Goal: Book appointment/travel/reservation

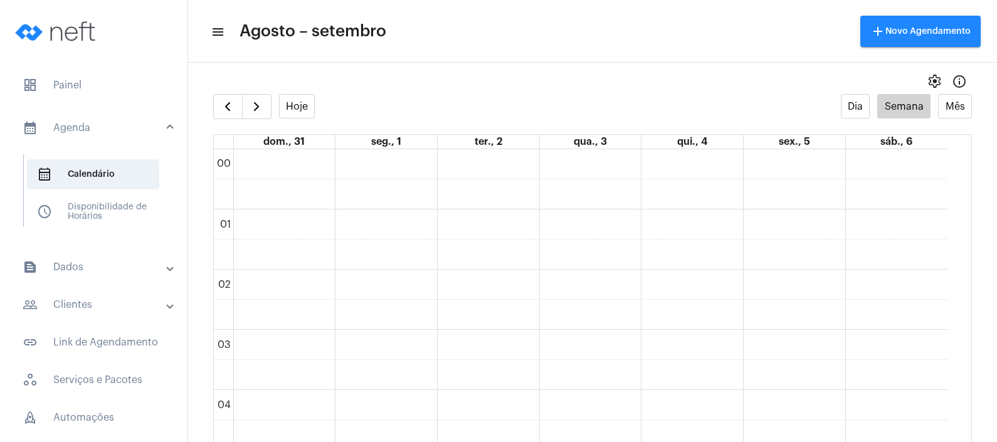
scroll to position [910, 0]
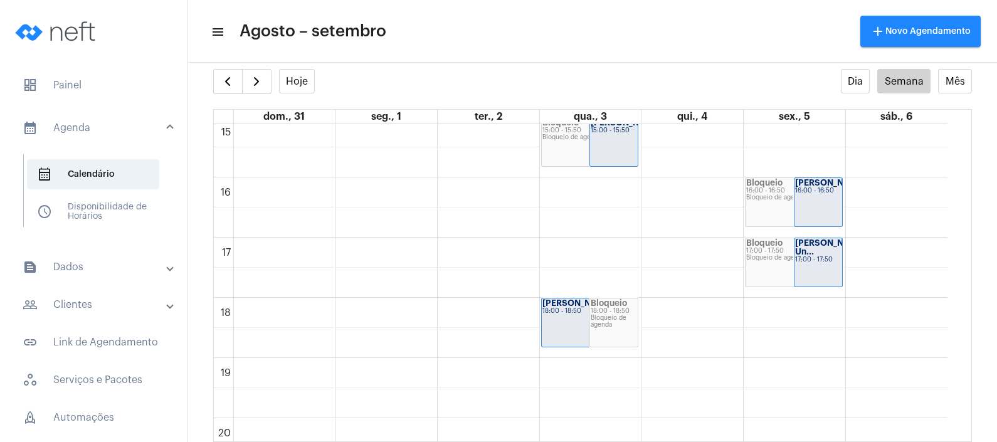
click at [88, 305] on mat-panel-title "people_outline Clientes" at bounding box center [95, 304] width 145 height 15
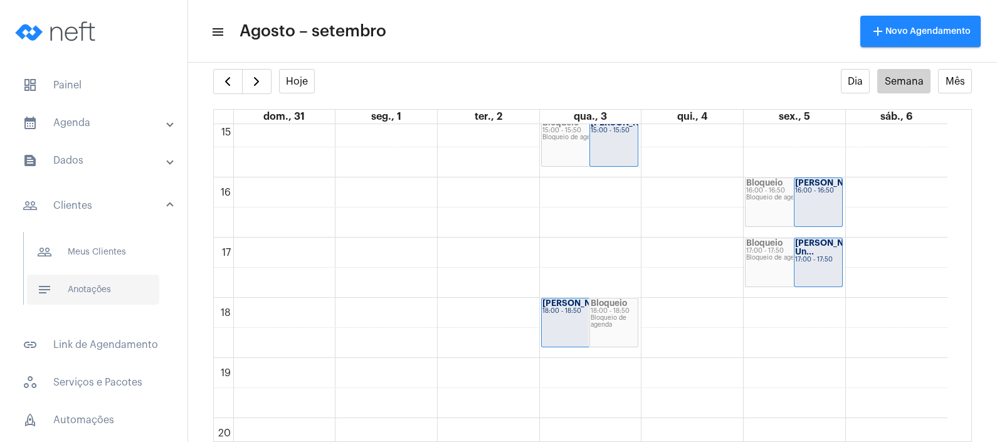
click at [88, 293] on span "notes Anotações" at bounding box center [93, 290] width 132 height 30
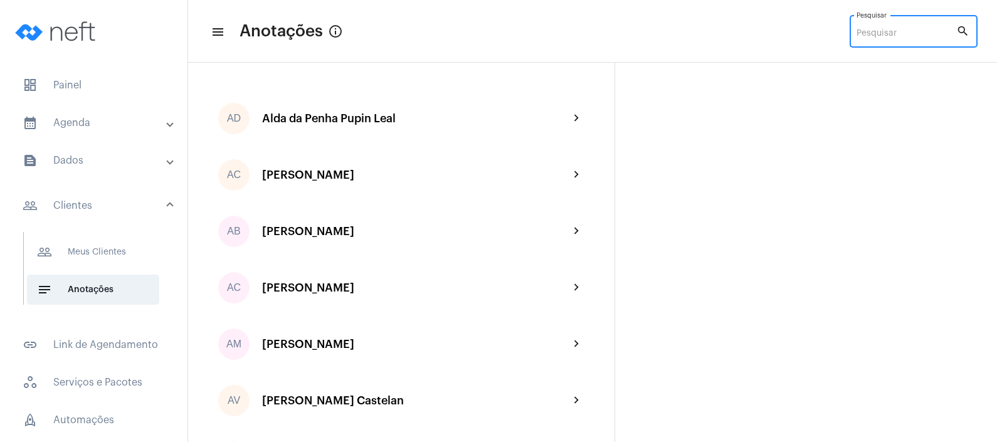
click at [926, 32] on input "Pesquisar" at bounding box center [907, 34] width 100 height 10
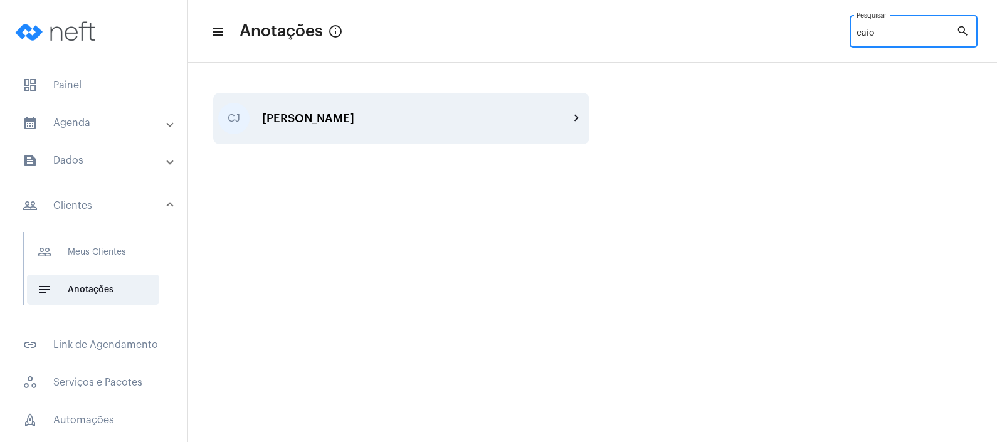
type input "caio"
click at [412, 115] on div "[PERSON_NAME]" at bounding box center [415, 118] width 307 height 13
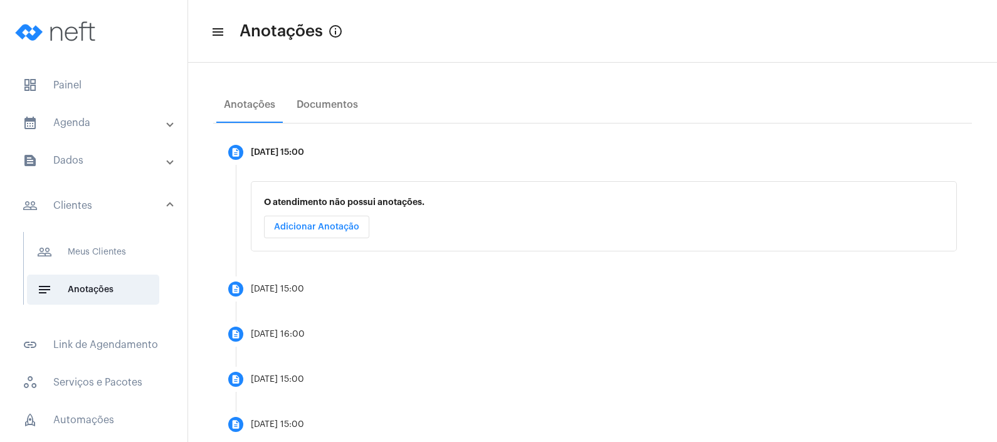
scroll to position [208, 0]
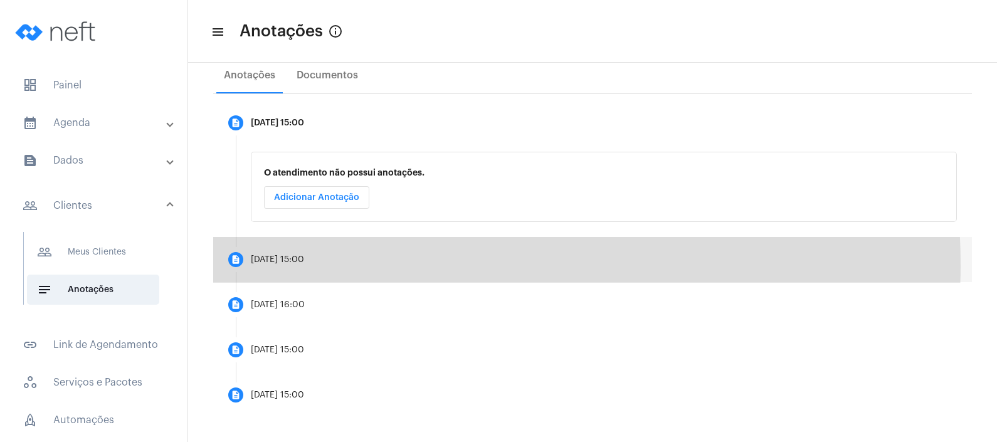
click at [332, 265] on mat-step-header "description [DATE] 15:00" at bounding box center [592, 259] width 759 height 45
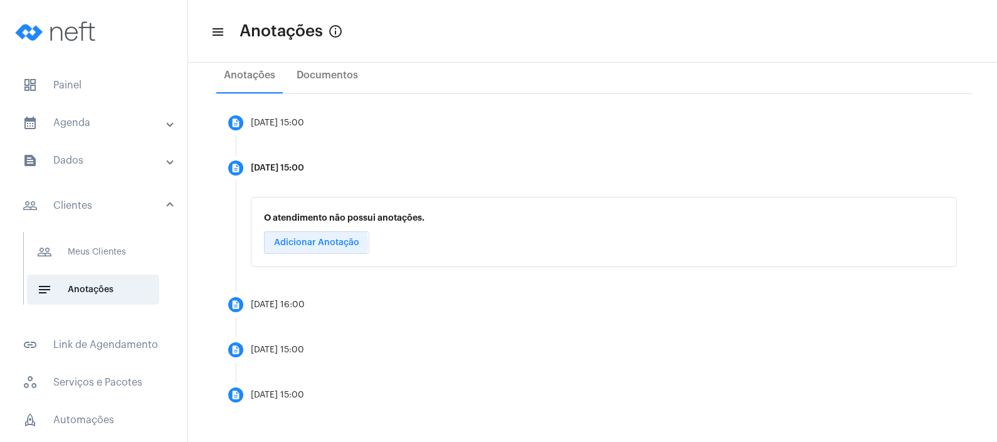
click at [303, 242] on span "Adicionar Anotação" at bounding box center [316, 242] width 85 height 9
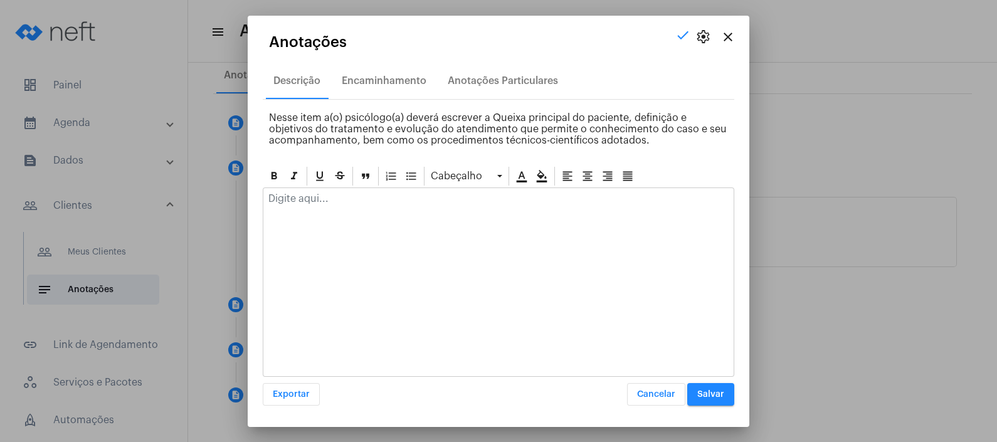
click at [331, 210] on div at bounding box center [498, 202] width 470 height 28
click at [666, 395] on span "Cancelar" at bounding box center [656, 394] width 38 height 9
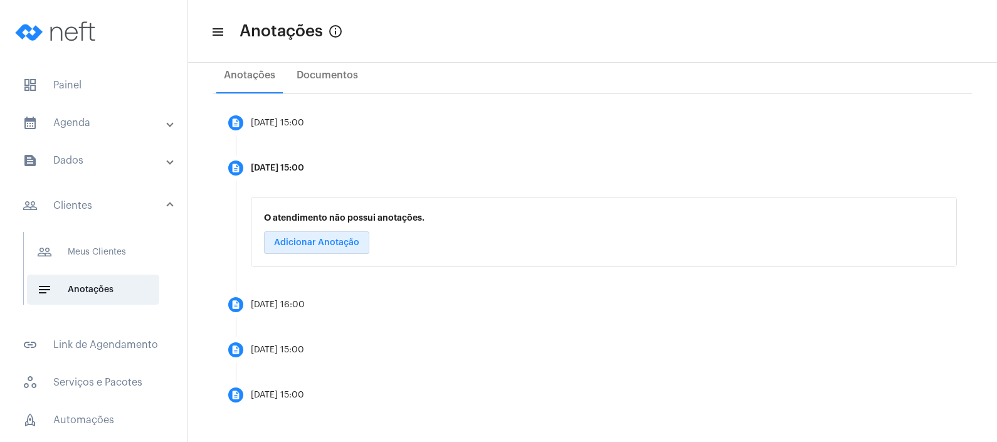
click at [136, 113] on mat-expansion-panel-header "calendar_month_outlined Agenda" at bounding box center [98, 123] width 180 height 30
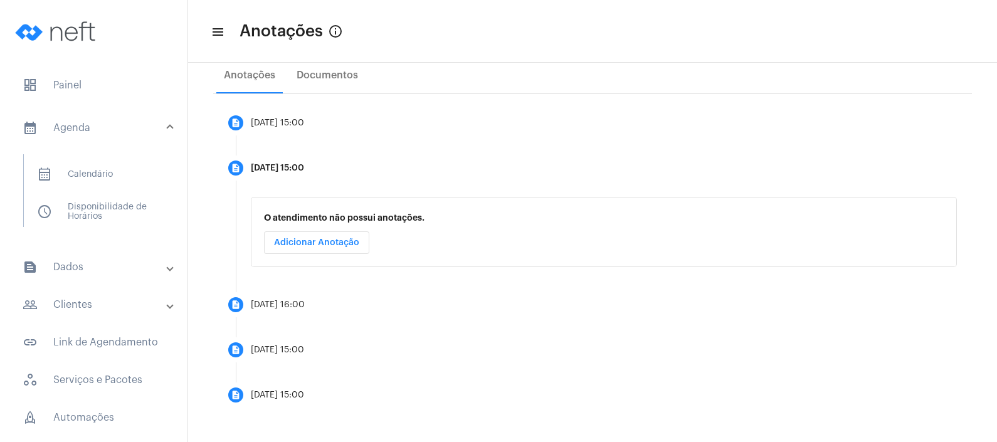
click at [135, 156] on mat-list "calendar_month_outlined Calendário schedule Disponibilidade de Horários" at bounding box center [102, 190] width 157 height 73
click at [136, 160] on span "calendar_month_outlined Calendário" at bounding box center [93, 174] width 132 height 30
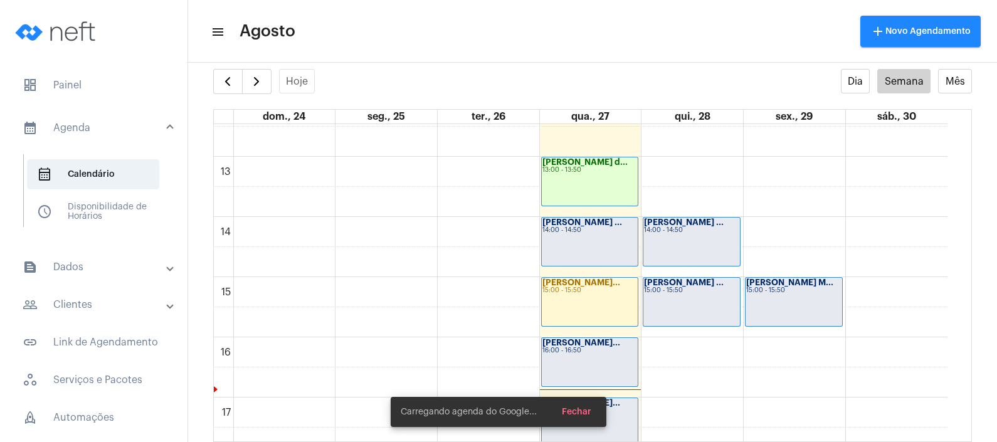
scroll to position [753, 0]
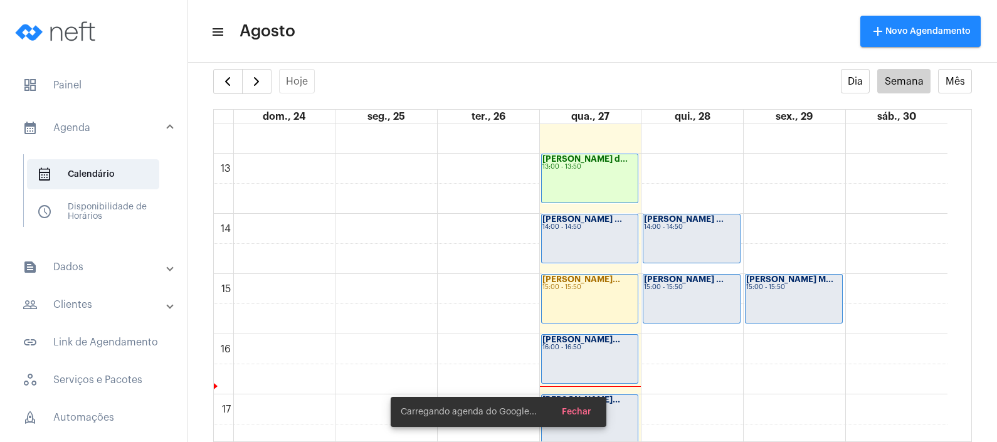
click at [608, 280] on strong "[PERSON_NAME]..." at bounding box center [582, 279] width 78 height 8
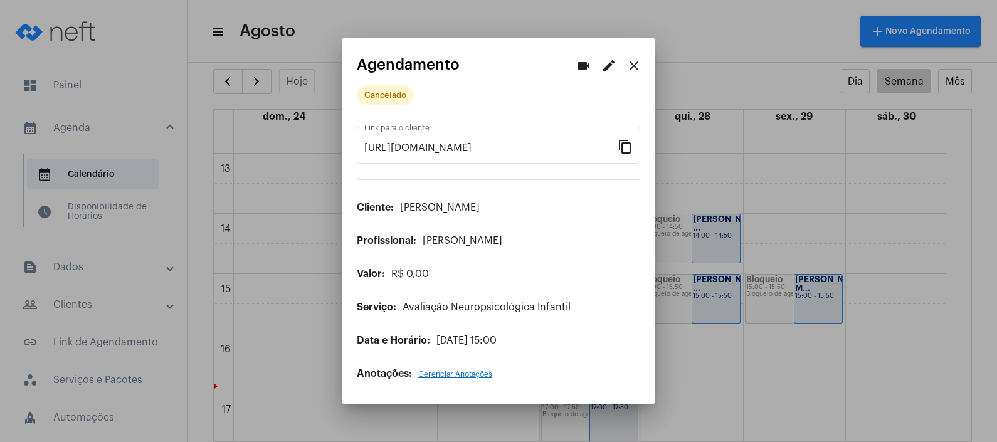
click at [607, 66] on mat-icon "edit" at bounding box center [609, 65] width 15 height 15
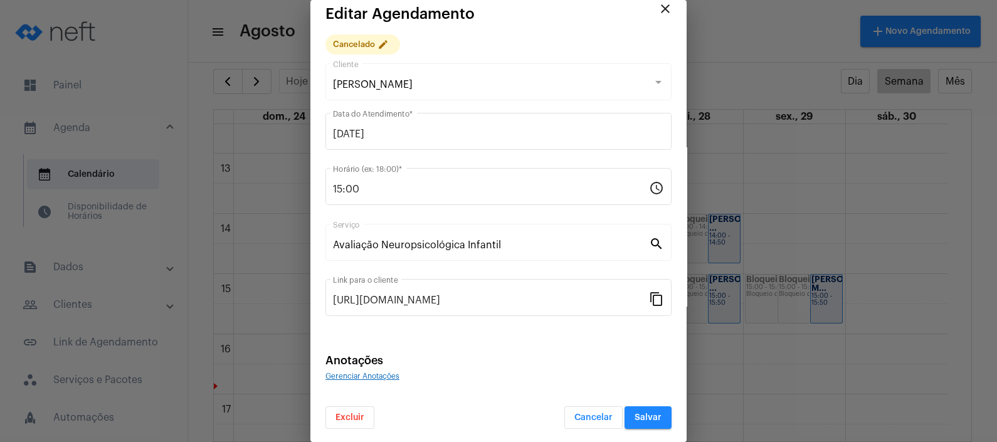
scroll to position [15, 0]
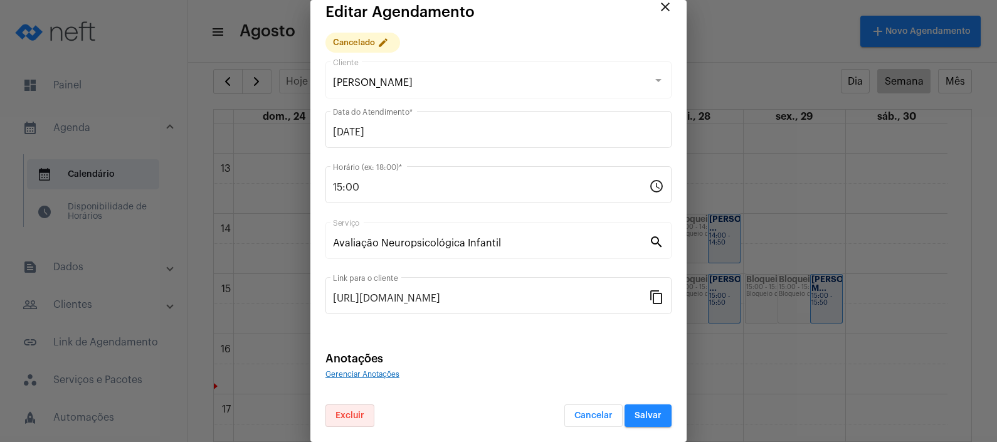
click at [355, 410] on button "Excluir" at bounding box center [350, 416] width 49 height 23
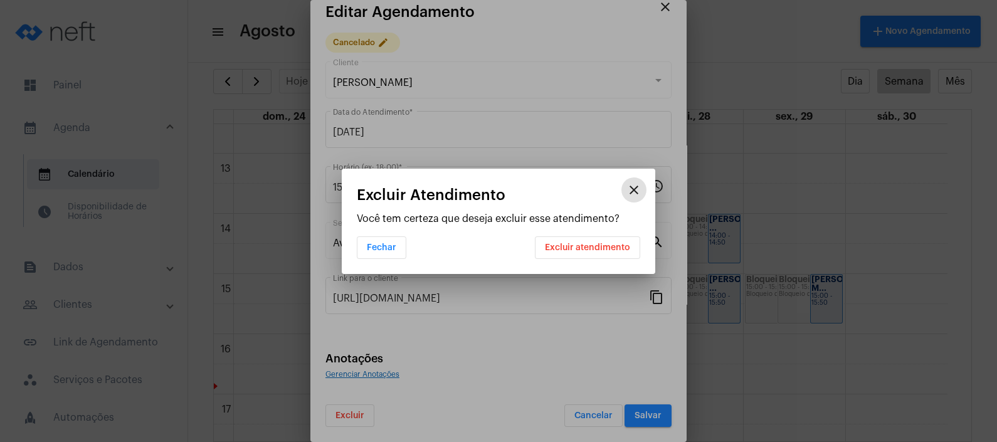
click at [607, 243] on span "Excluir atendimento" at bounding box center [587, 247] width 85 height 9
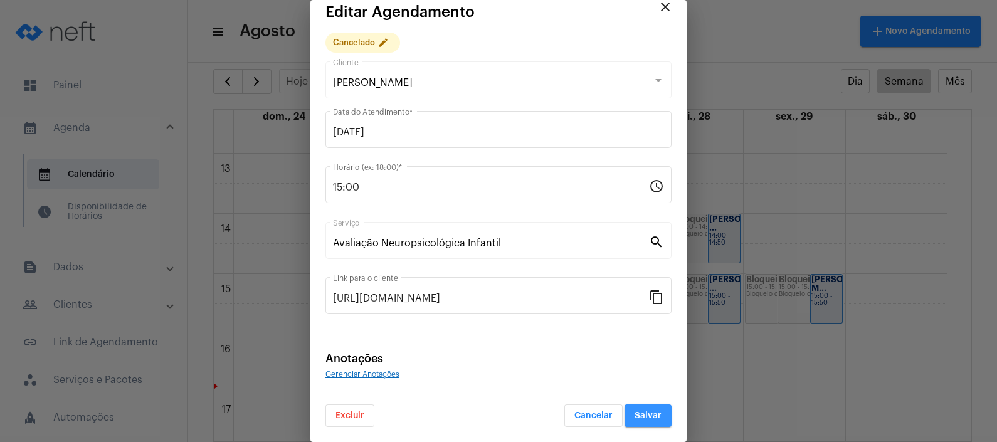
click at [645, 411] on span "Salvar" at bounding box center [648, 415] width 27 height 9
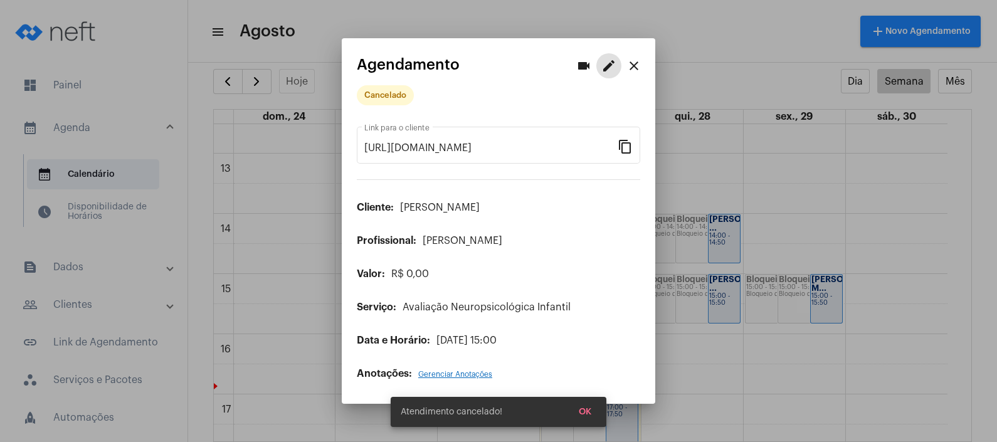
click at [642, 61] on button "close" at bounding box center [634, 65] width 25 height 25
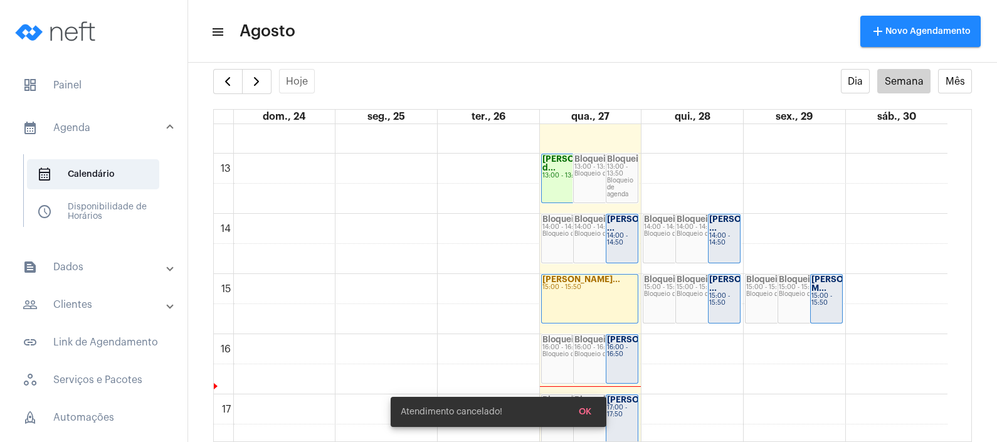
scroll to position [910, 0]
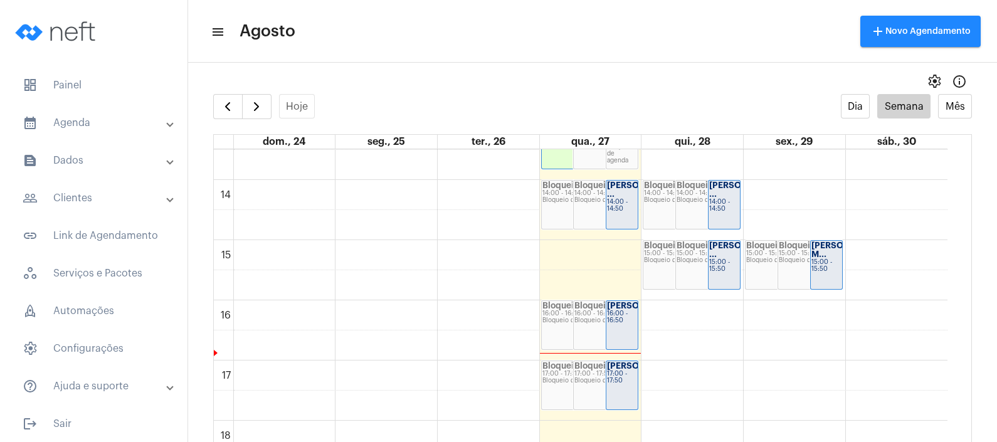
scroll to position [832, 0]
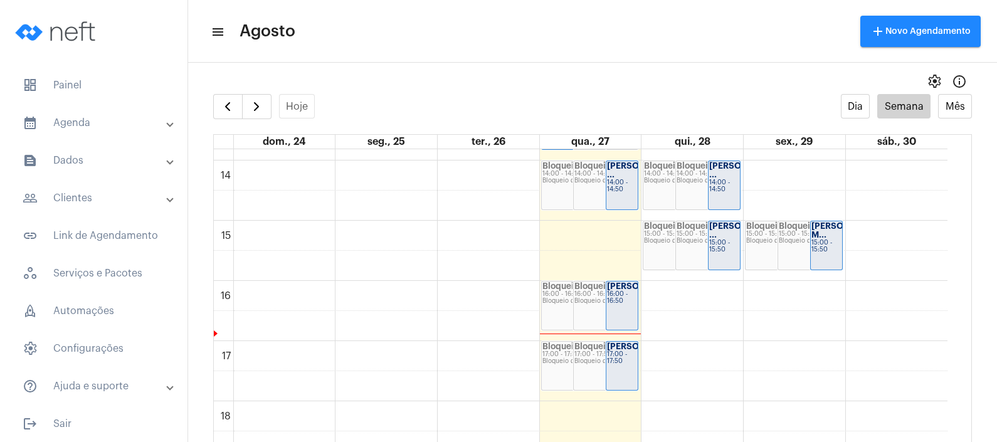
click at [603, 185] on div "Bloqueio 14:00 - 14:50 Bloqueio de agenda" at bounding box center [606, 185] width 64 height 48
click at [571, 188] on div "Bloqueio 14:00 - 14:50 Bloqueio de agenda" at bounding box center [574, 185] width 64 height 48
click at [260, 110] on span "button" at bounding box center [256, 106] width 15 height 15
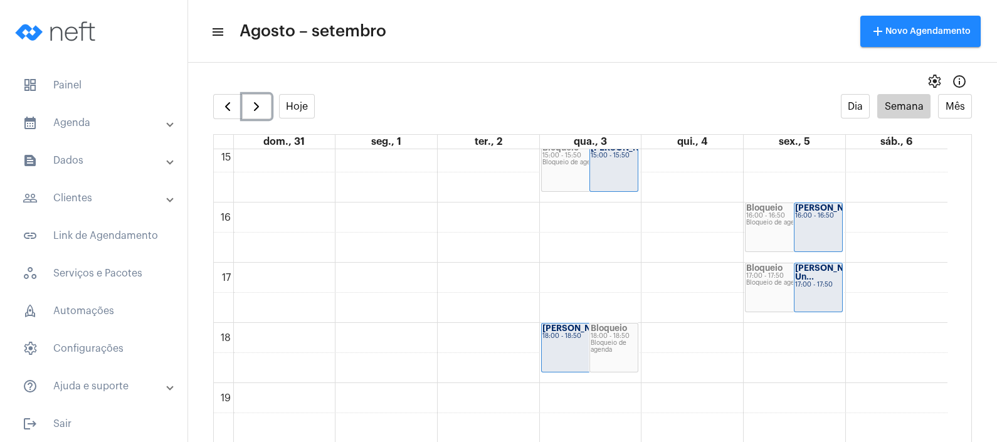
scroll to position [832, 0]
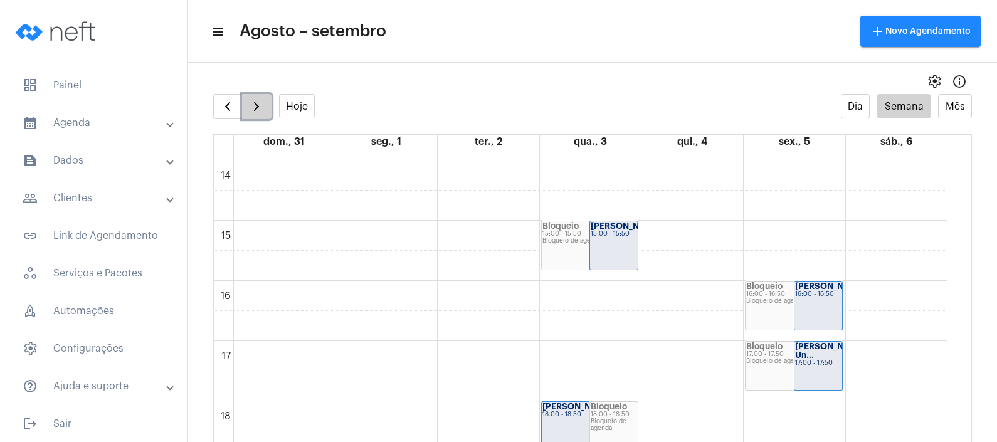
click at [245, 108] on button "button" at bounding box center [256, 106] width 29 height 25
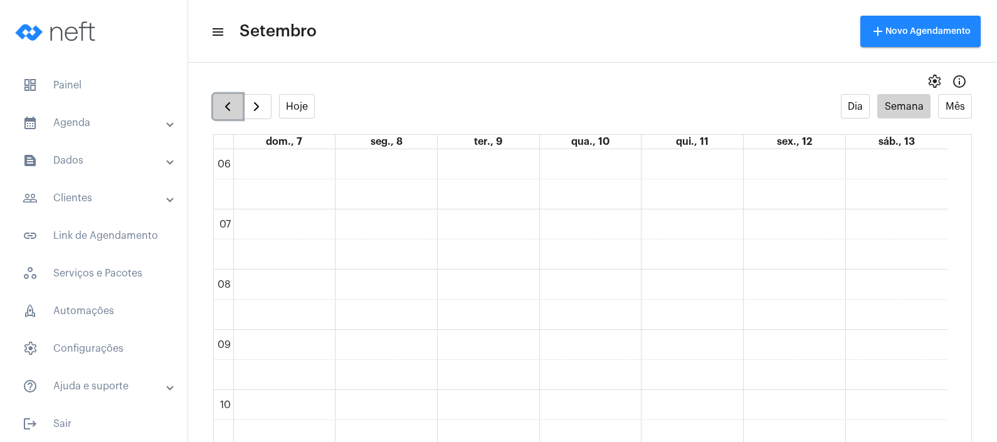
click at [233, 106] on span "button" at bounding box center [227, 106] width 15 height 15
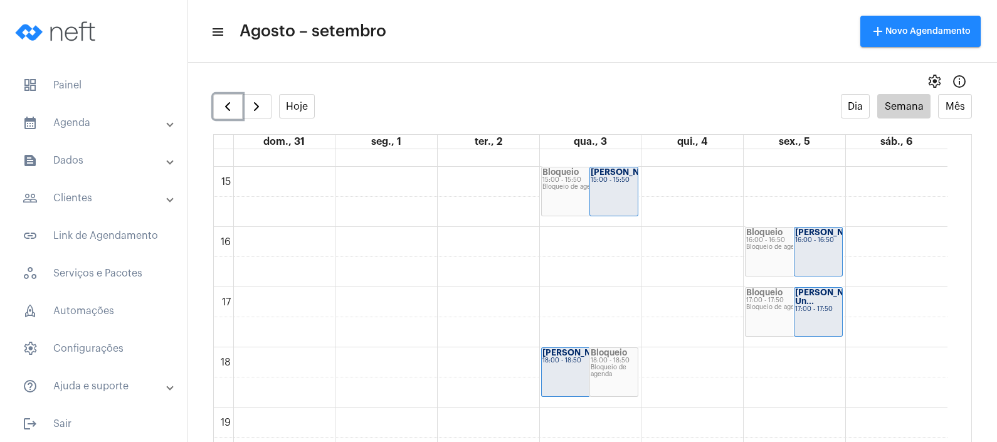
scroll to position [910, 0]
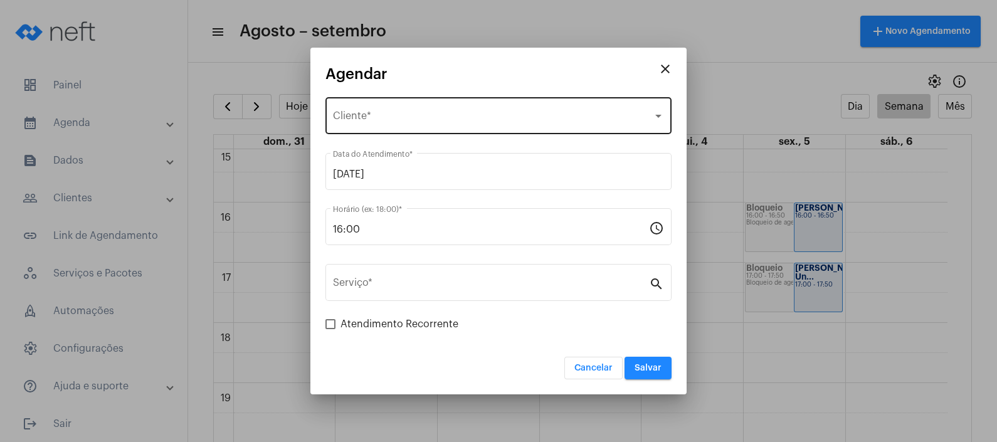
click at [507, 110] on div "Selecione o Cliente Cliente *" at bounding box center [498, 115] width 331 height 40
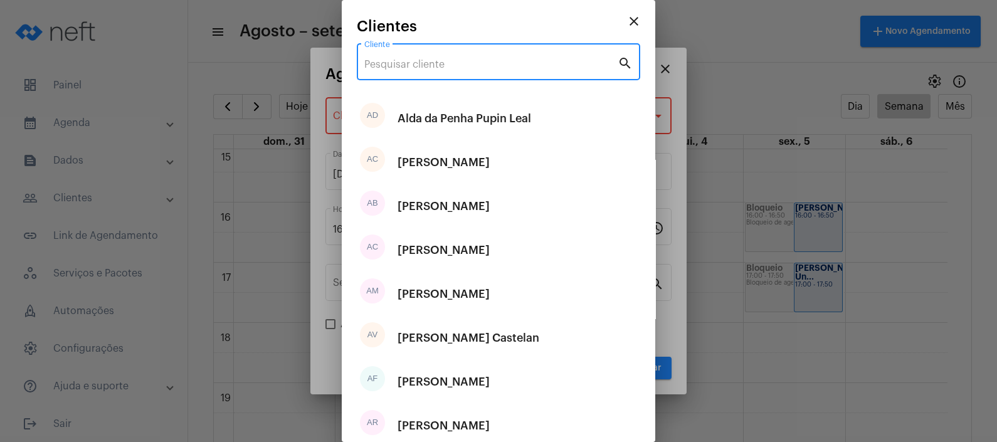
click at [499, 60] on input "Cliente" at bounding box center [490, 64] width 253 height 11
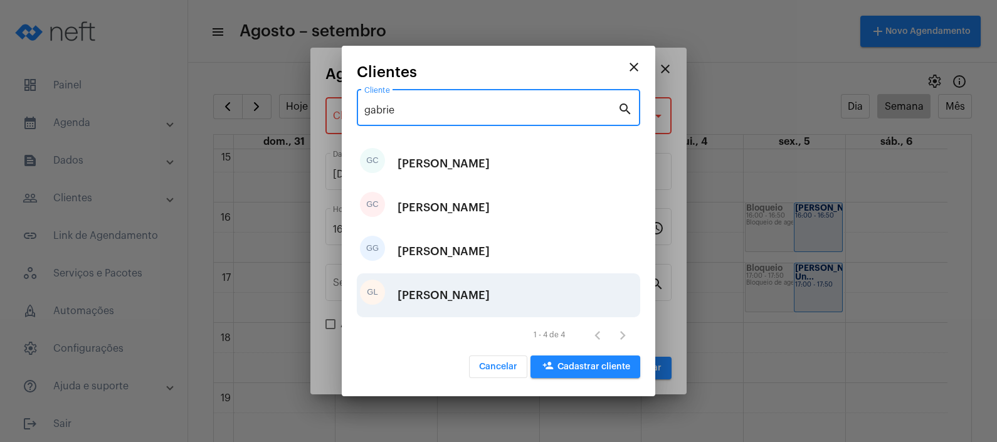
type input "gabrie"
click at [480, 304] on div "[PERSON_NAME]" at bounding box center [444, 296] width 92 height 38
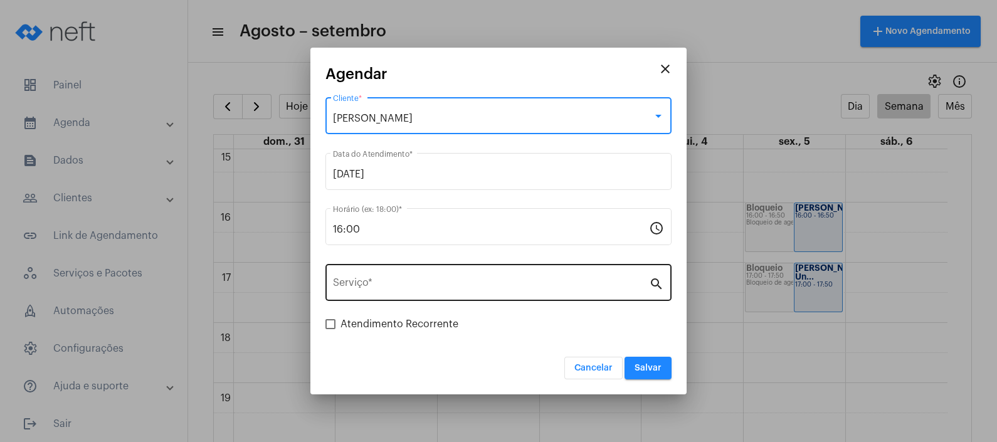
click at [469, 289] on input "Serviço *" at bounding box center [491, 285] width 316 height 11
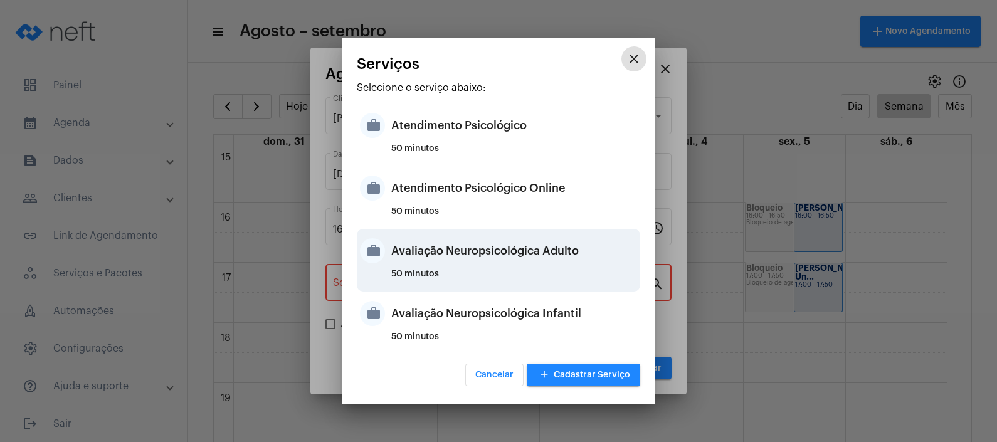
click at [480, 270] on div "50 minutos" at bounding box center [514, 279] width 246 height 19
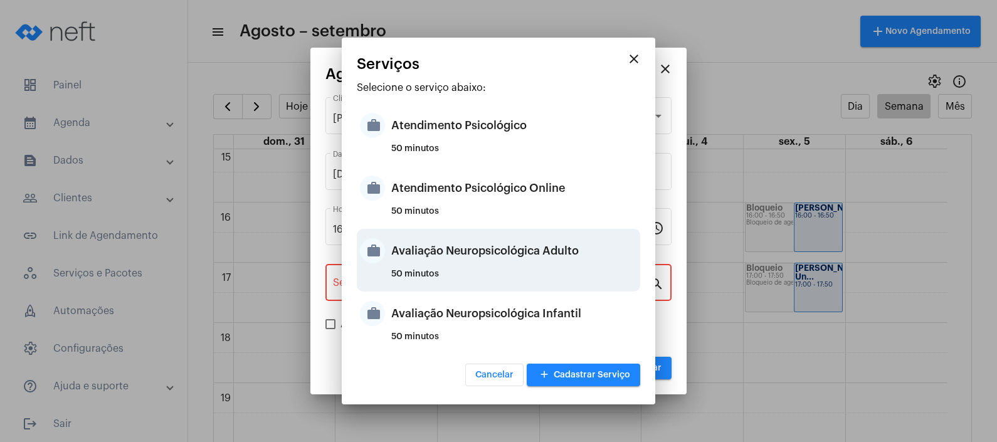
type input "Avaliação Neuropsicológica Adulto"
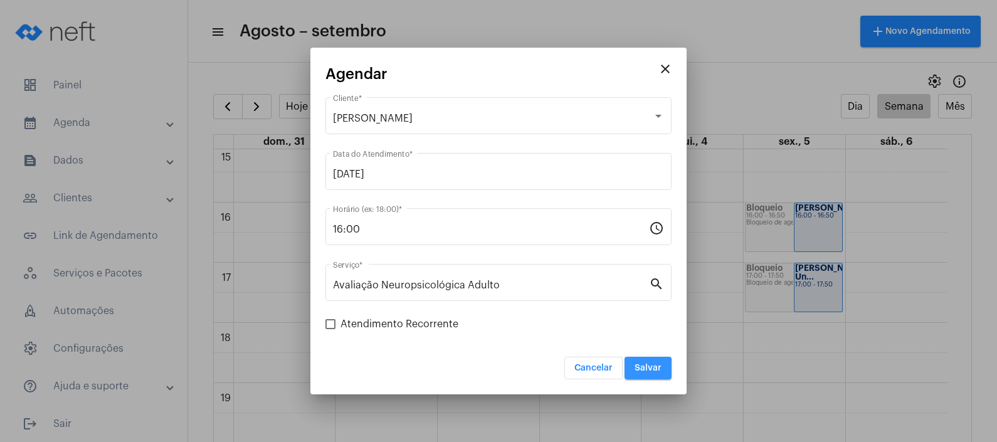
click at [659, 365] on span "Salvar" at bounding box center [648, 368] width 27 height 9
